Goal: Task Accomplishment & Management: Manage account settings

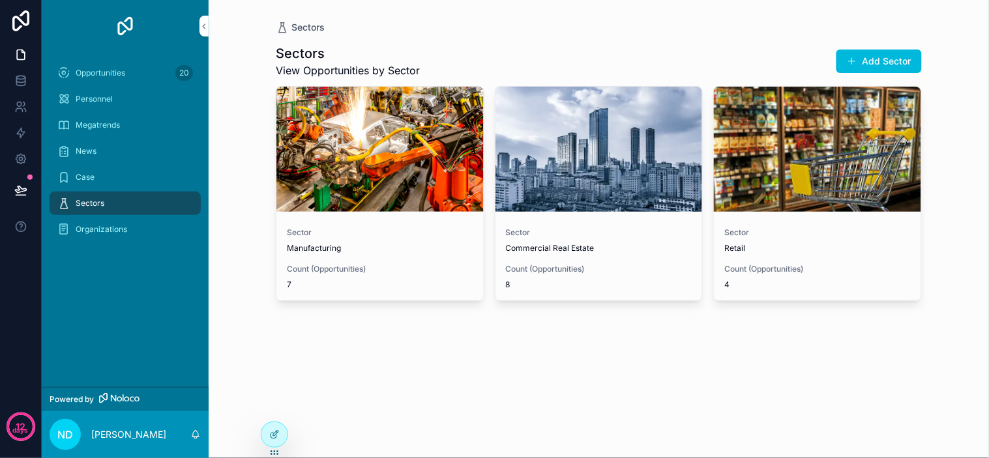
click at [118, 18] on img "scrollable content" at bounding box center [125, 26] width 21 height 21
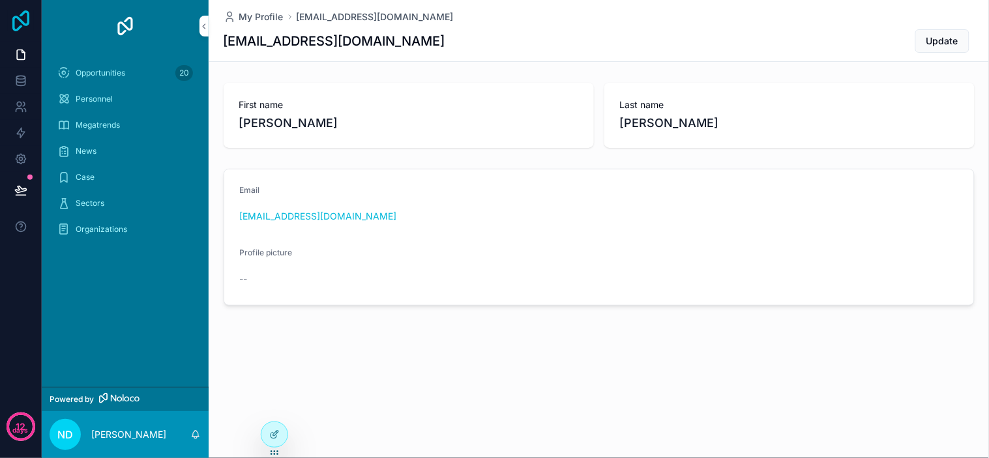
click at [30, 20] on icon at bounding box center [21, 20] width 26 height 21
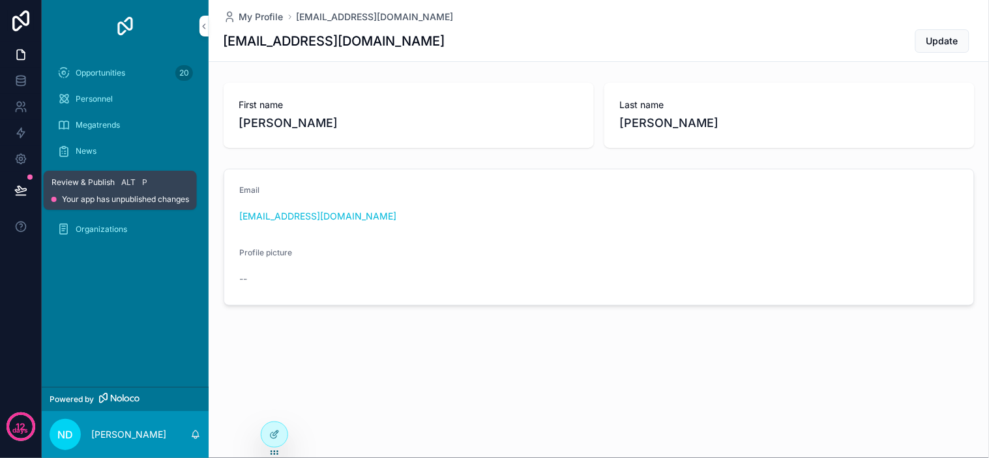
click at [22, 185] on icon at bounding box center [20, 190] width 13 height 13
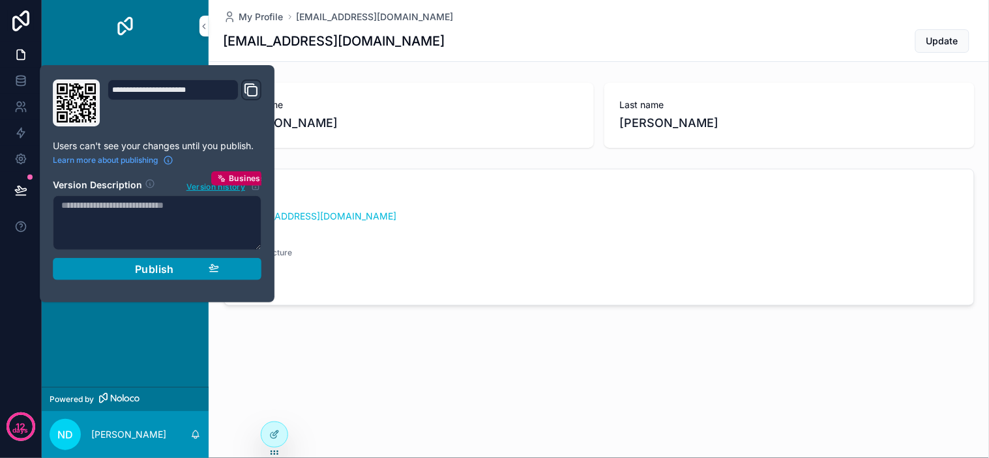
click at [196, 271] on div "Publish" at bounding box center [157, 269] width 124 height 13
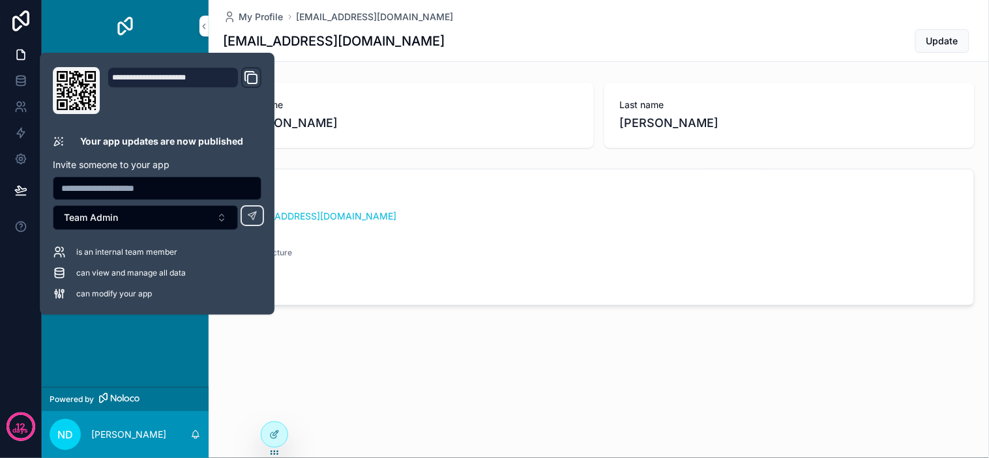
click at [154, 187] on input "text" at bounding box center [156, 188] width 207 height 18
click at [199, 308] on div "**********" at bounding box center [157, 184] width 235 height 262
click at [209, 213] on button "Team Admin" at bounding box center [145, 217] width 185 height 25
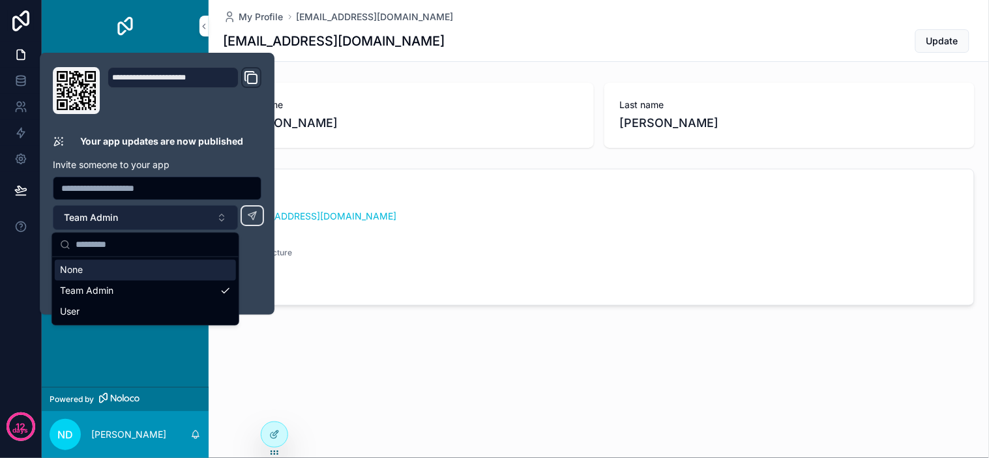
click at [209, 213] on button "Team Admin" at bounding box center [145, 217] width 185 height 25
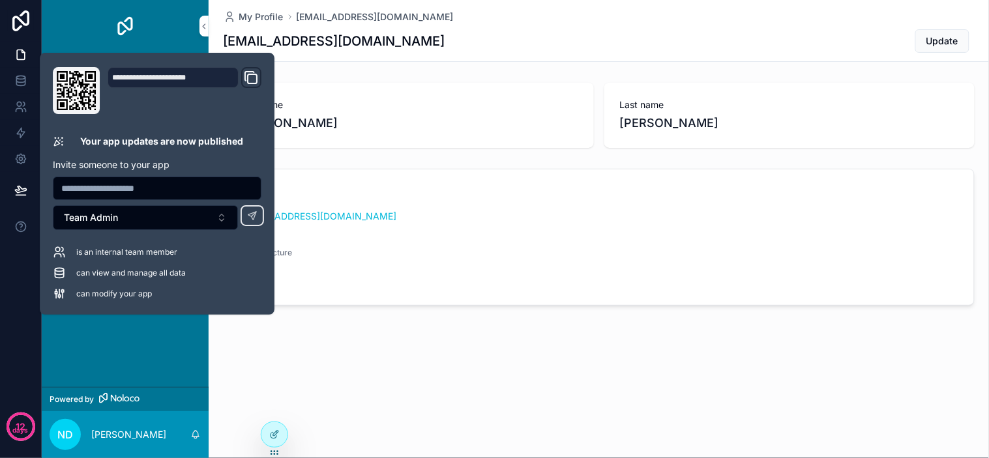
click at [503, 355] on div "My Profile neildave@runawayinsights.com neildave@runawayinsights.com Update Fir…" at bounding box center [599, 197] width 781 height 395
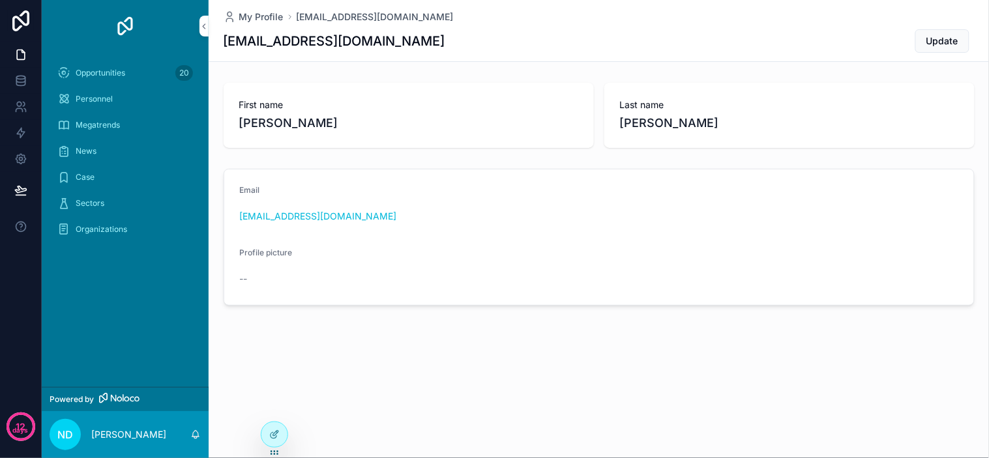
click at [535, 355] on div "My Profile neildave@runawayinsights.com neildave@runawayinsights.com Update Fir…" at bounding box center [599, 197] width 781 height 395
click at [543, 351] on div "My Profile neildave@runawayinsights.com neildave@runawayinsights.com Update Fir…" at bounding box center [599, 197] width 781 height 395
